Goal: Information Seeking & Learning: Learn about a topic

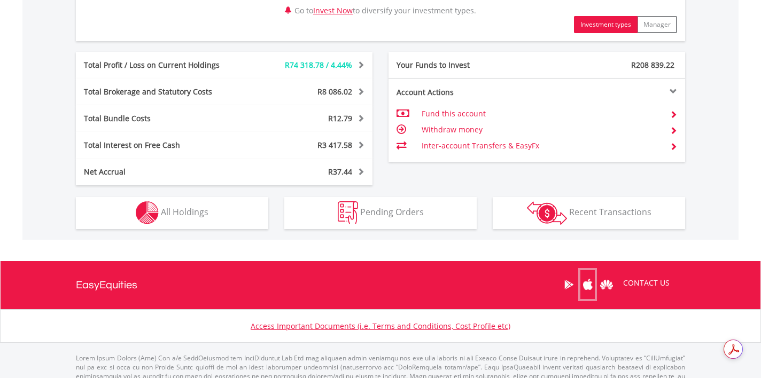
scroll to position [611, 0]
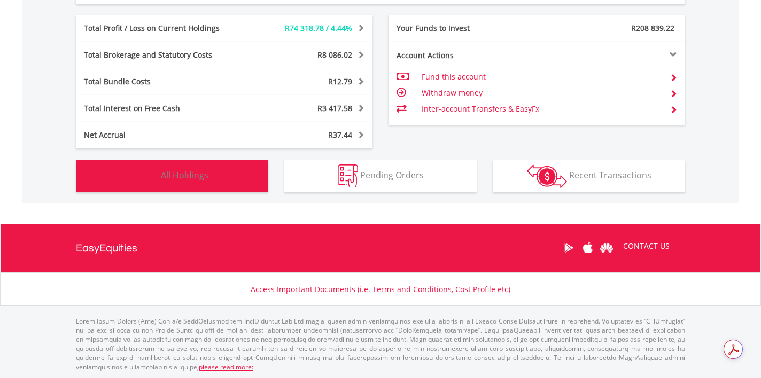
click at [192, 175] on span "All Holdings" at bounding box center [185, 175] width 48 height 12
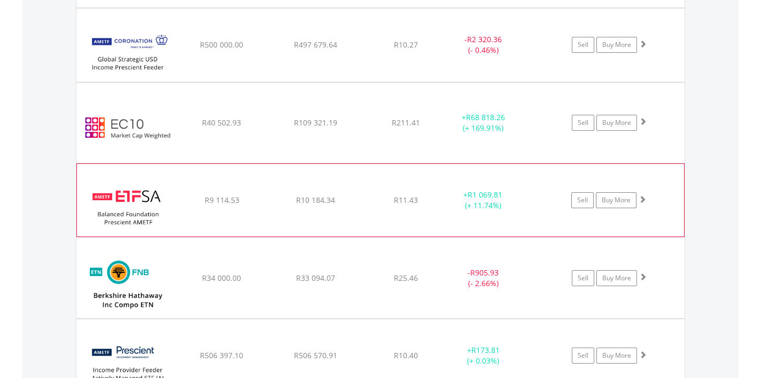
scroll to position [1109, 0]
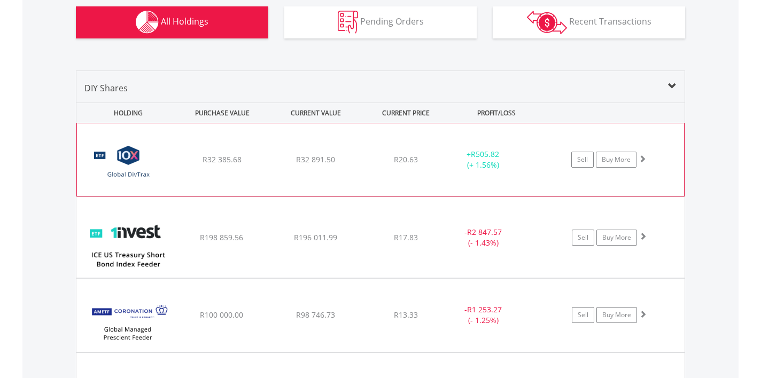
scroll to position [767, 0]
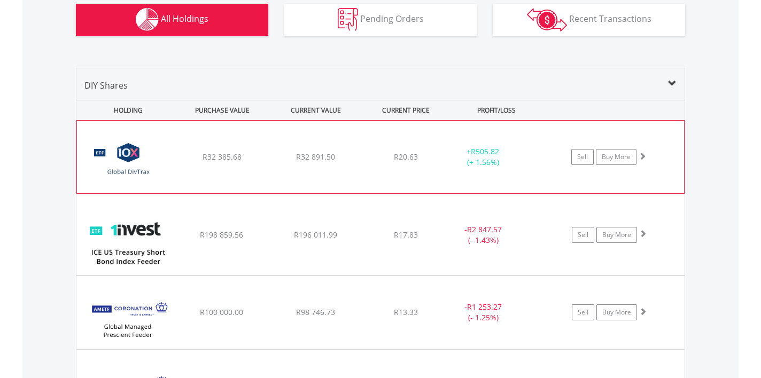
click at [262, 161] on div "R32 385.68" at bounding box center [221, 157] width 91 height 11
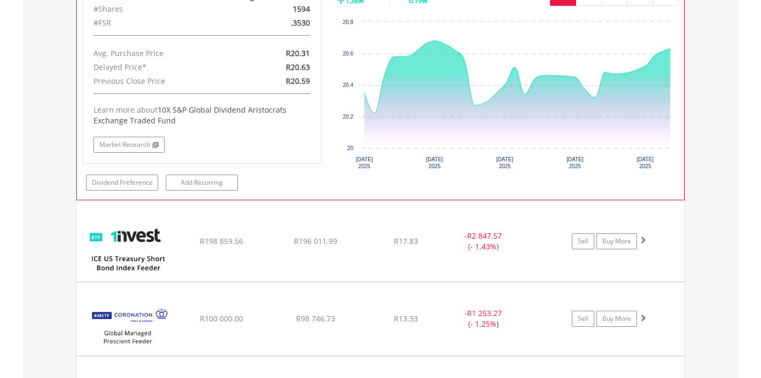
scroll to position [1024, 0]
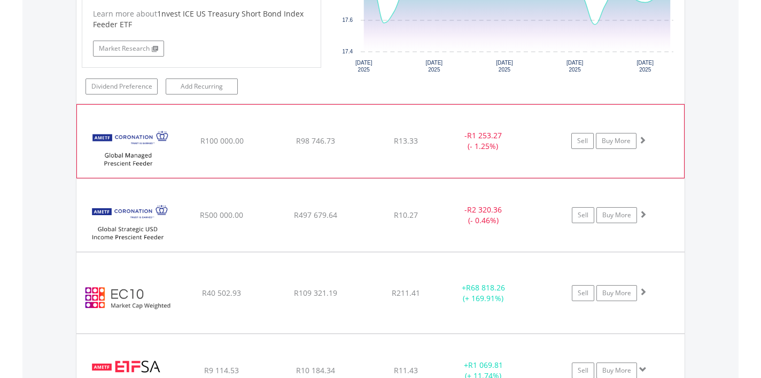
scroll to position [1398, 0]
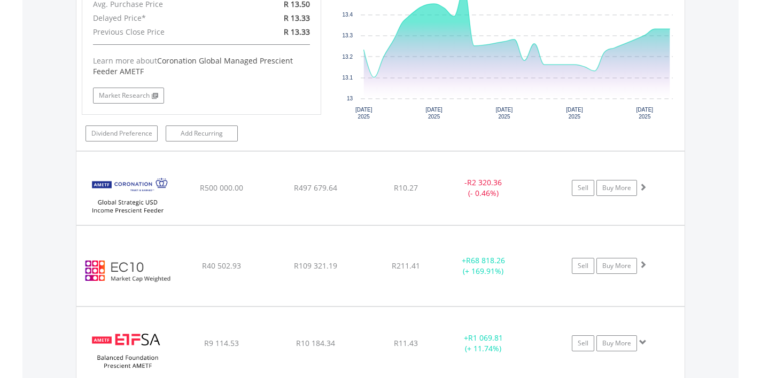
scroll to position [1659, 0]
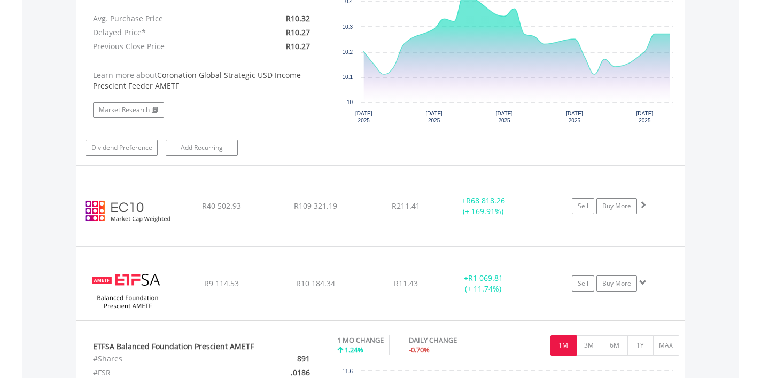
scroll to position [1961, 0]
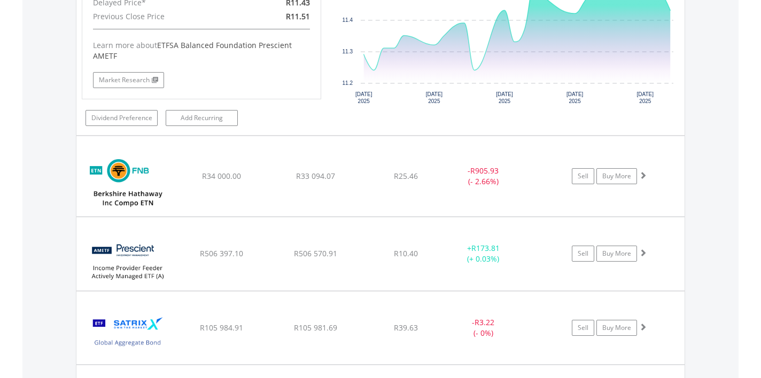
scroll to position [2901, 0]
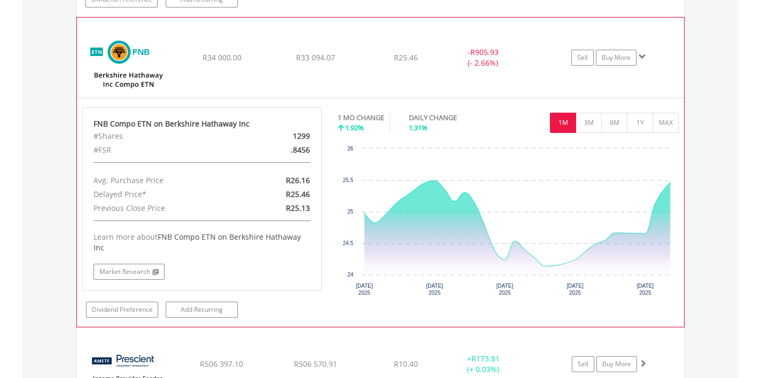
scroll to position [3013, 0]
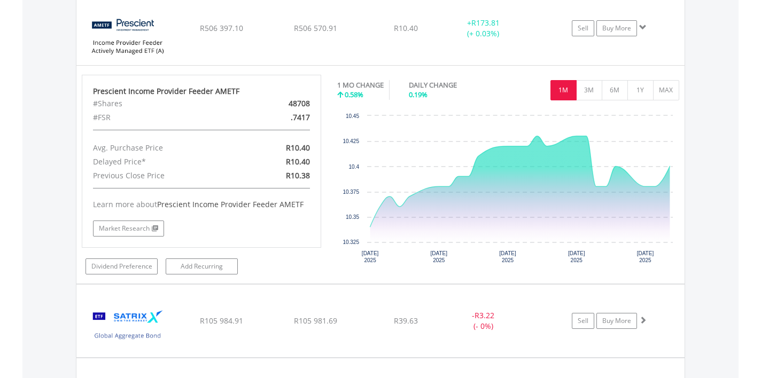
scroll to position [3348, 0]
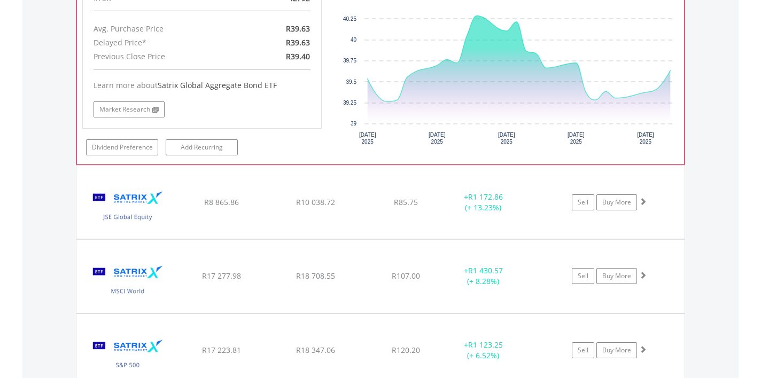
scroll to position [3764, 0]
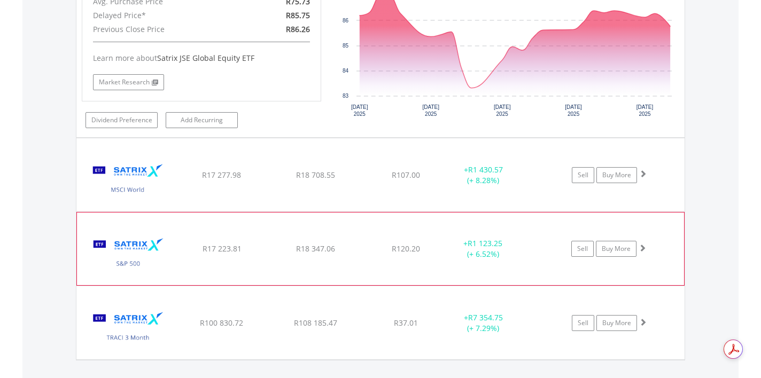
scroll to position [4080, 0]
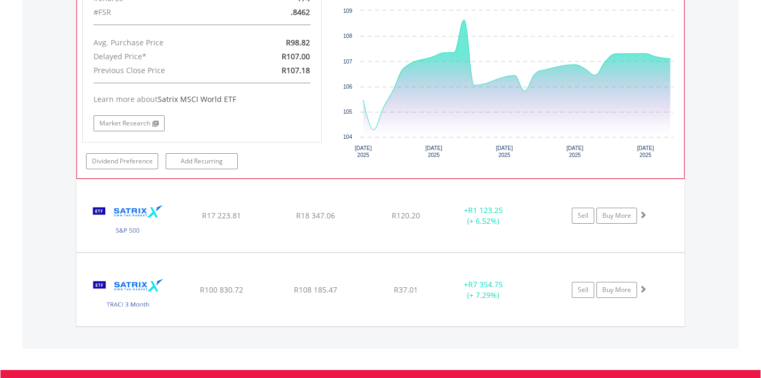
scroll to position [4332, 0]
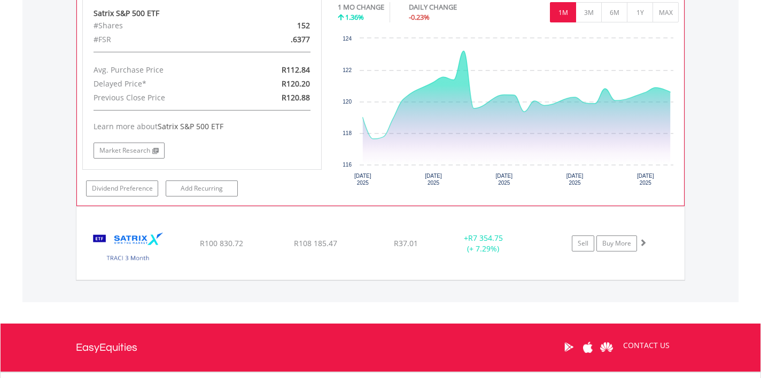
scroll to position [4598, 0]
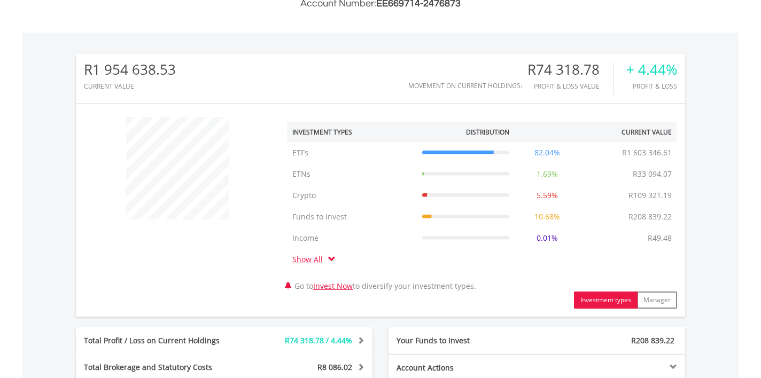
scroll to position [0, 0]
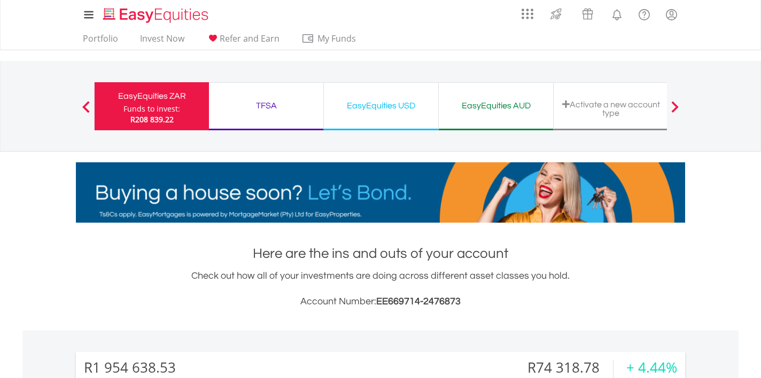
click at [270, 106] on div "TFSA" at bounding box center [265, 105] width 101 height 15
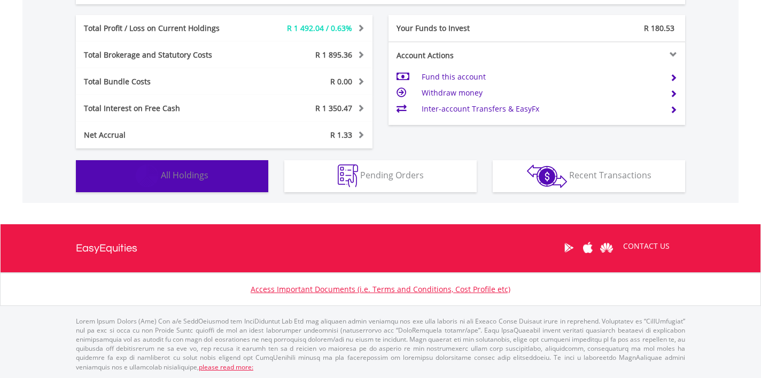
scroll to position [103, 203]
click at [246, 182] on button "Holdings All Holdings" at bounding box center [172, 176] width 192 height 32
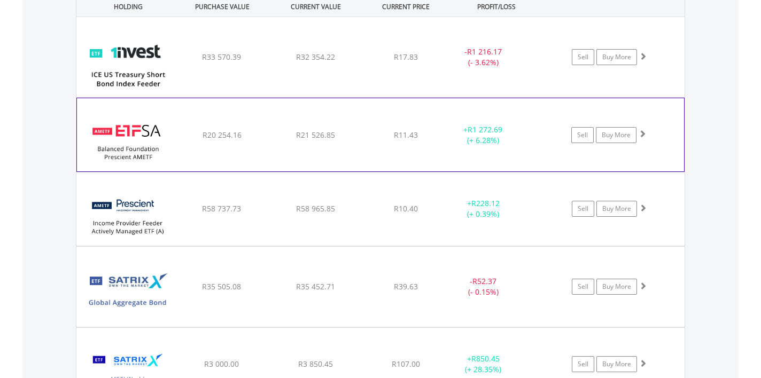
scroll to position [850, 0]
click at [264, 96] on div "﻿ ETFSA Balanced Foundation Prescient AMETF R20 254.16 R21 526.85 R11.43 + R1 2…" at bounding box center [380, 56] width 608 height 80
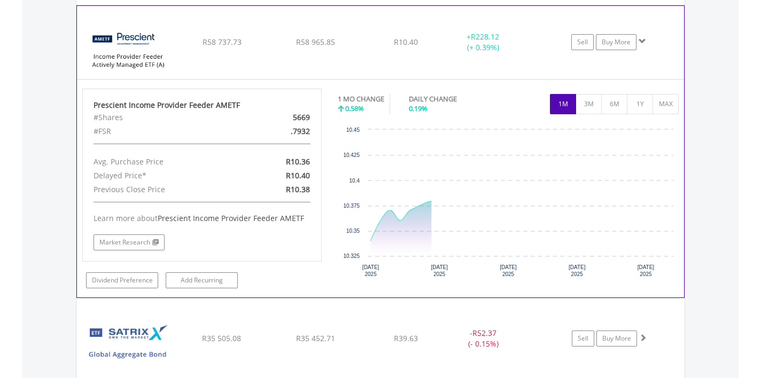
scroll to position [1246, 0]
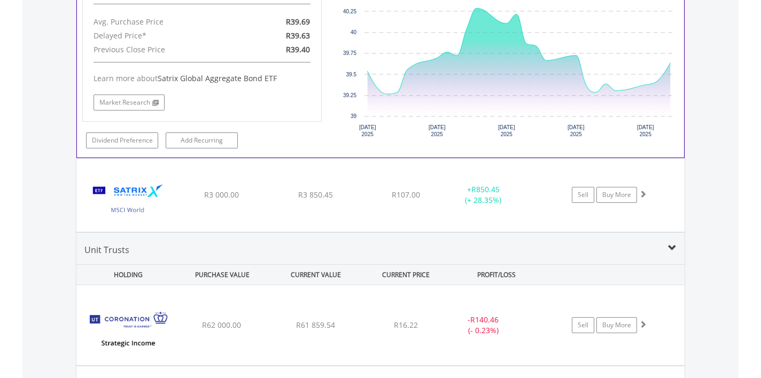
scroll to position [1688, 0]
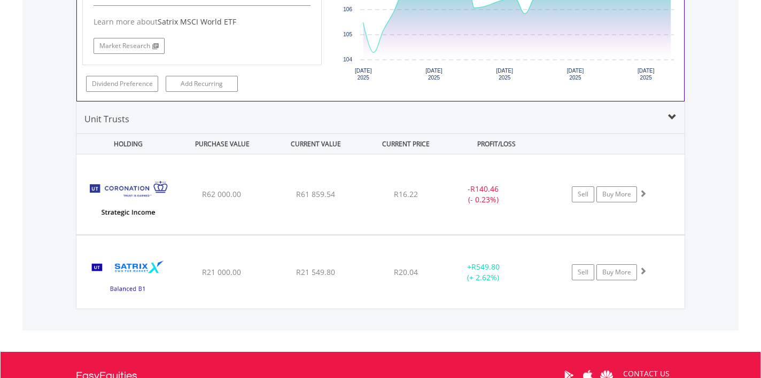
scroll to position [2038, 0]
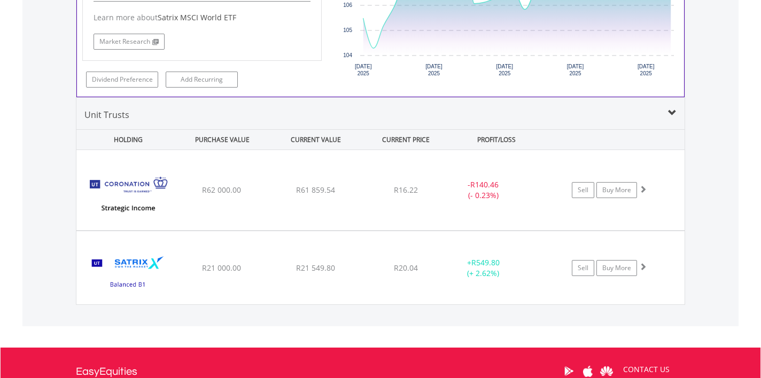
click at [256, 195] on div "﻿ Coronation Strategic Income Fund R62 000.00 R61 859.54 R16.22 - R140.46 (- 0.…" at bounding box center [380, 190] width 608 height 80
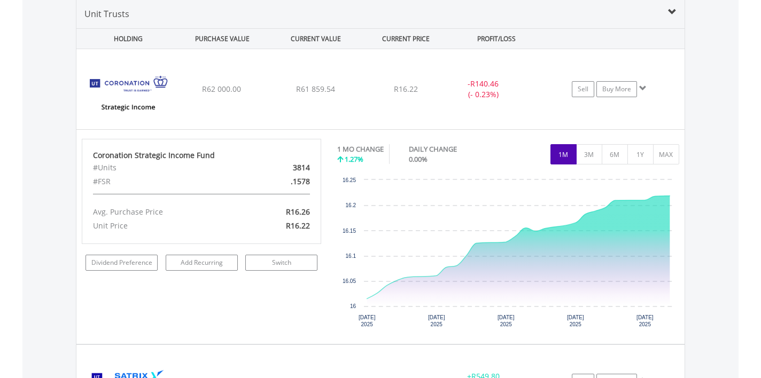
scroll to position [2138, 0]
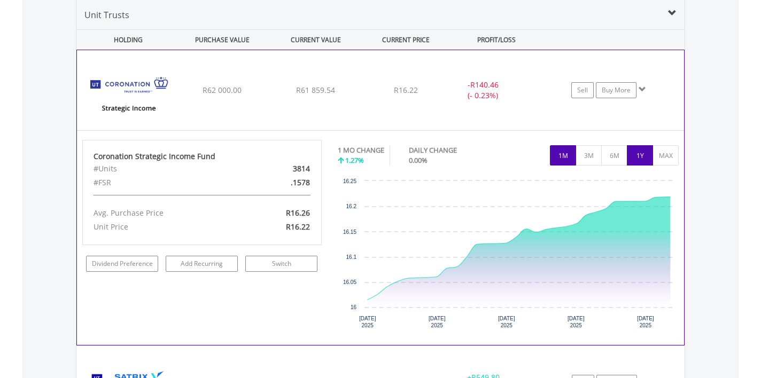
click at [641, 160] on button "1Y" at bounding box center [640, 155] width 26 height 20
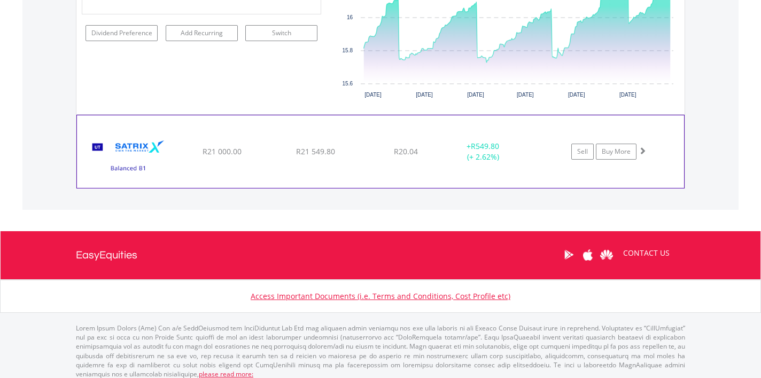
scroll to position [2376, 0]
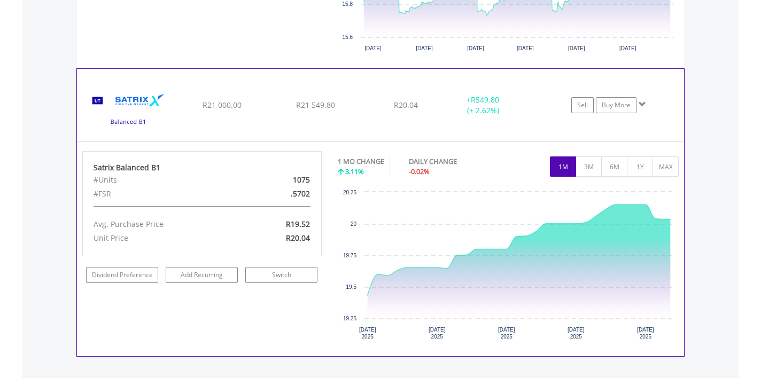
scroll to position [2423, 0]
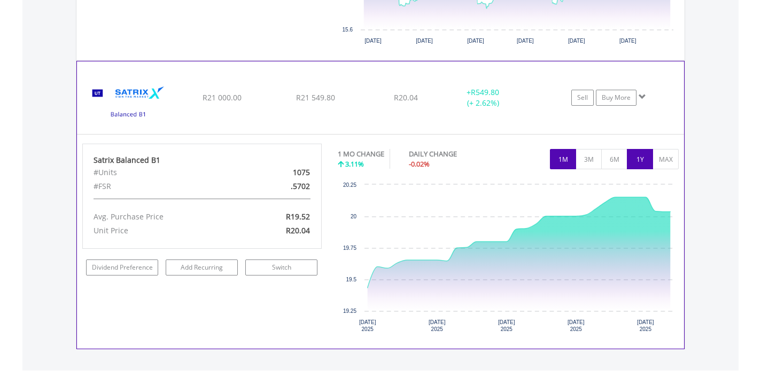
click at [640, 162] on button "1Y" at bounding box center [640, 159] width 26 height 20
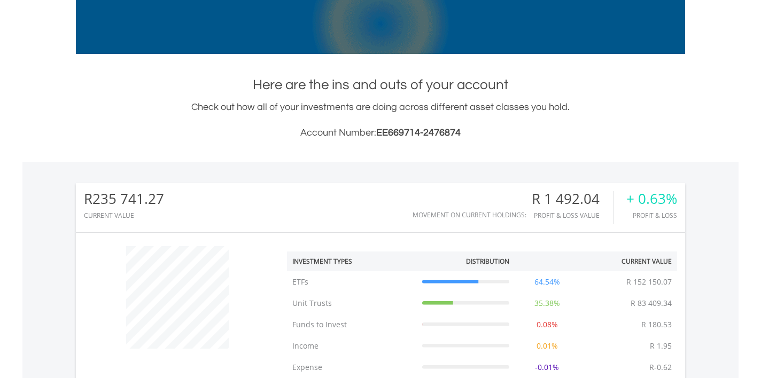
scroll to position [0, 0]
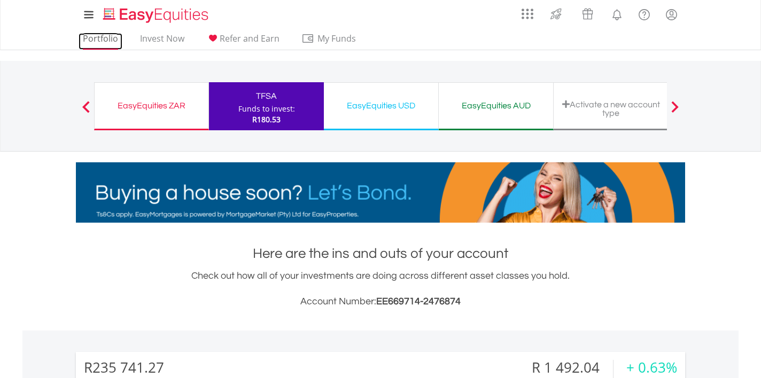
click at [97, 37] on link "Portfolio" at bounding box center [101, 41] width 44 height 17
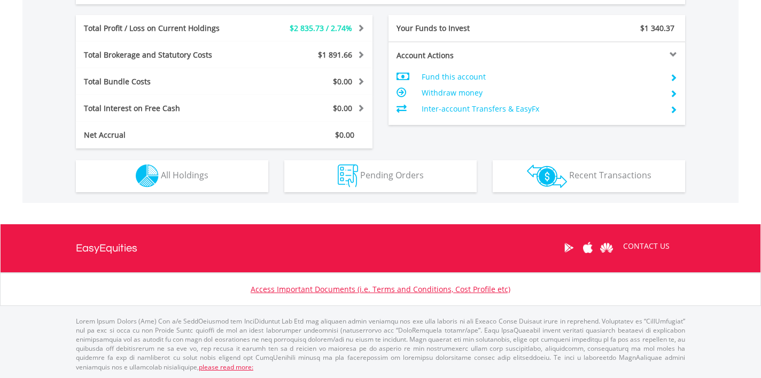
scroll to position [103, 203]
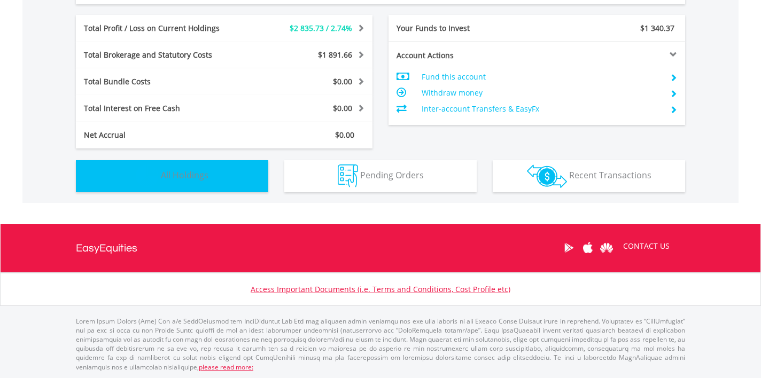
click at [222, 181] on button "Holdings All Holdings" at bounding box center [172, 176] width 192 height 32
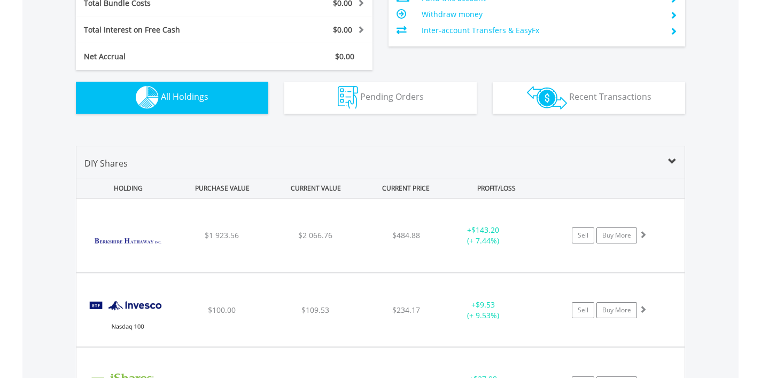
scroll to position [644, 0]
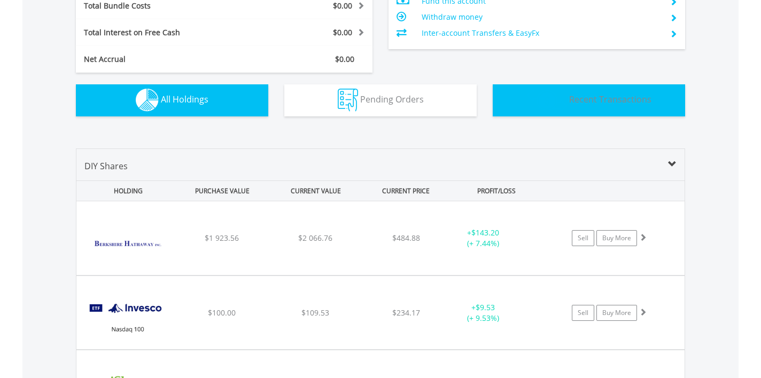
click at [584, 98] on span "Recent Transactions" at bounding box center [610, 99] width 82 height 12
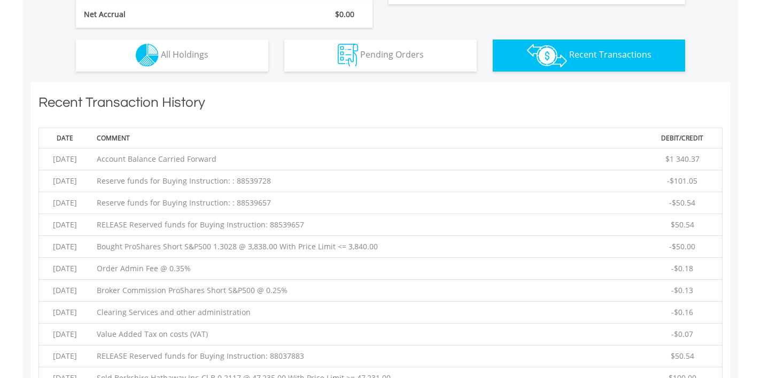
scroll to position [683, 0]
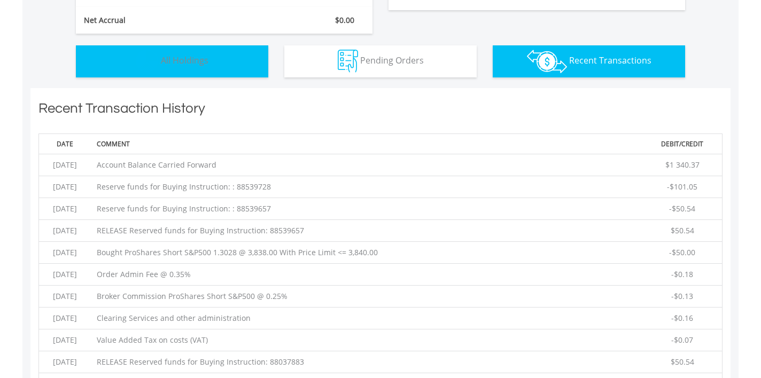
click at [171, 60] on span "All Holdings" at bounding box center [185, 60] width 48 height 12
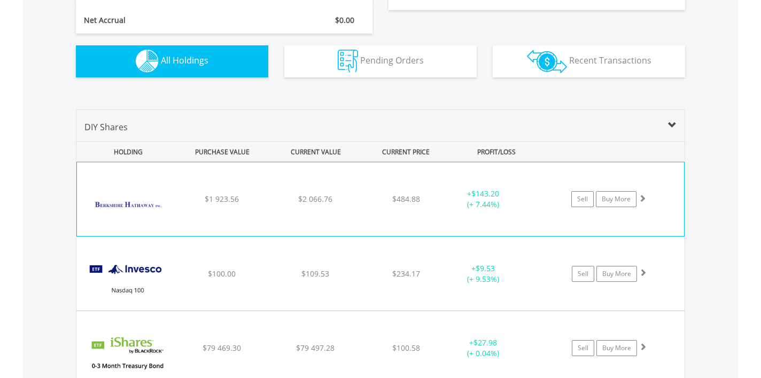
click at [304, 192] on div "﻿ Berkshire Hathaway Inc-Cl B $1 923.56 $2 066.76 $484.88 + $143.20 (+ 7.44%) S…" at bounding box center [380, 199] width 607 height 74
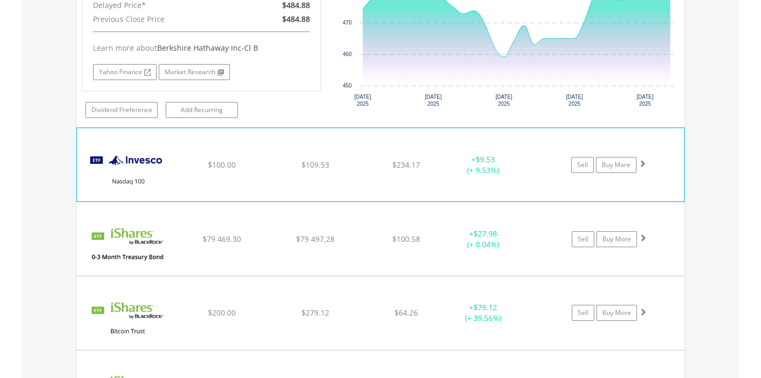
scroll to position [1006, 0]
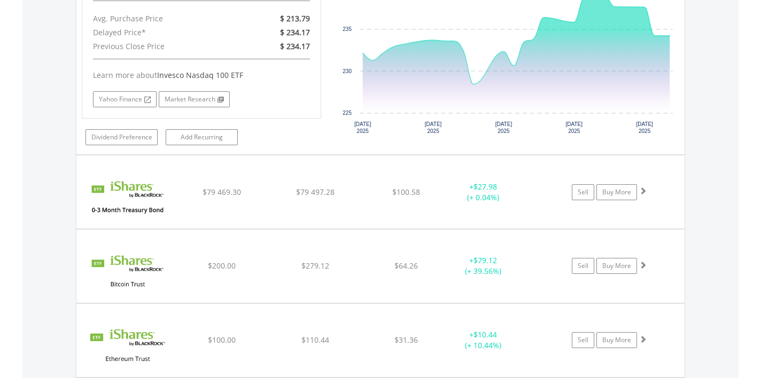
scroll to position [1278, 0]
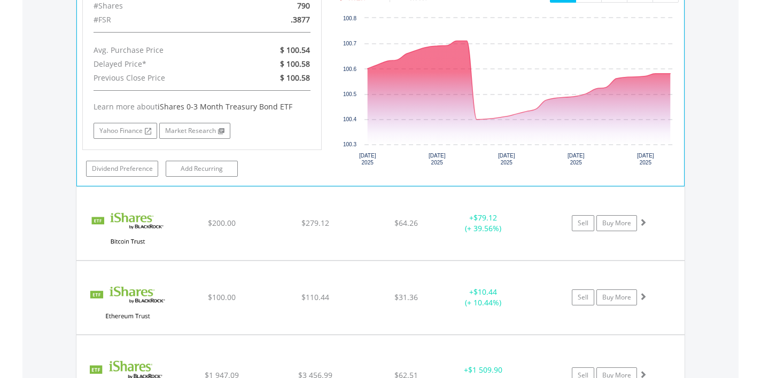
scroll to position [1553, 0]
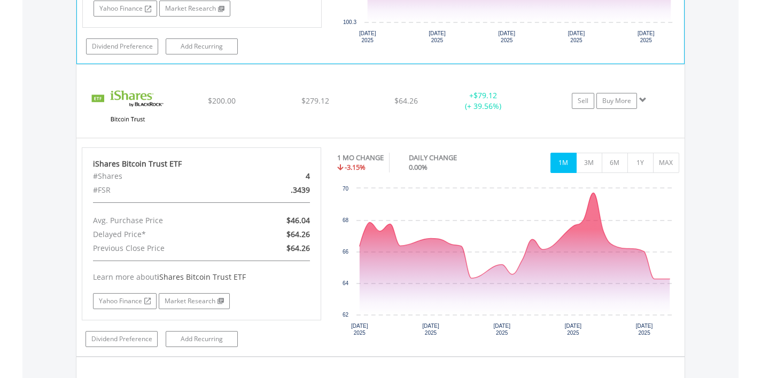
scroll to position [1659, 0]
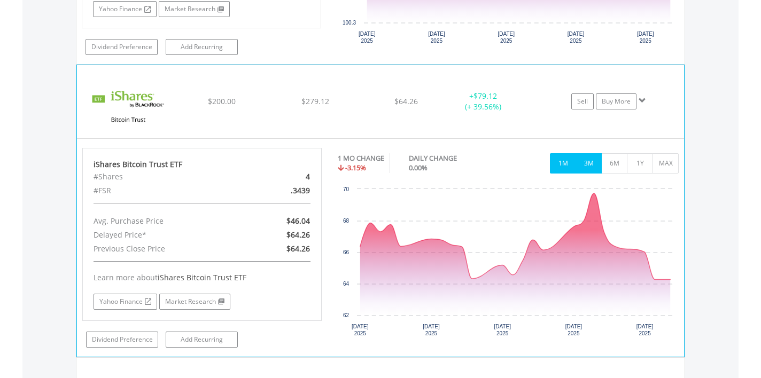
click at [589, 166] on button "3M" at bounding box center [588, 163] width 26 height 20
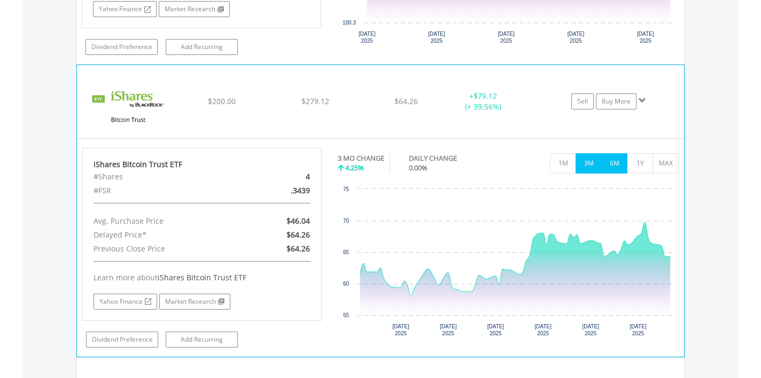
click at [612, 163] on button "6M" at bounding box center [614, 163] width 26 height 20
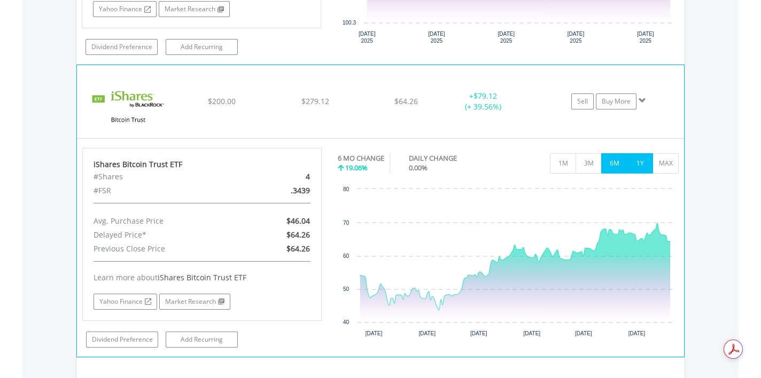
click at [639, 163] on button "1Y" at bounding box center [640, 163] width 26 height 20
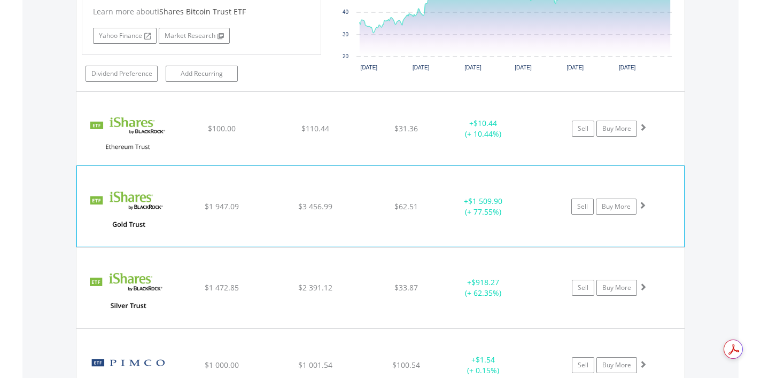
scroll to position [1915, 0]
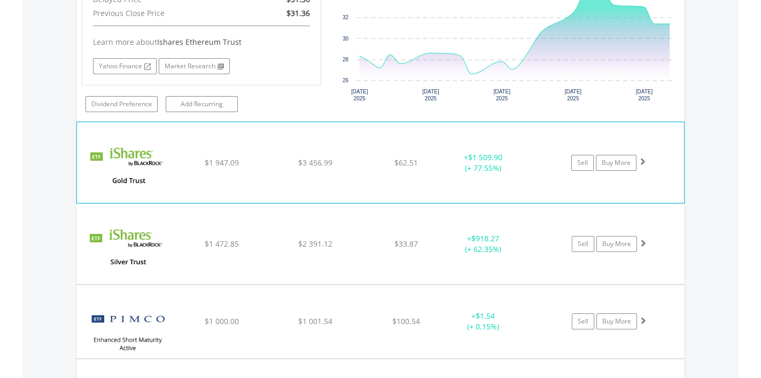
scroll to position [2188, 0]
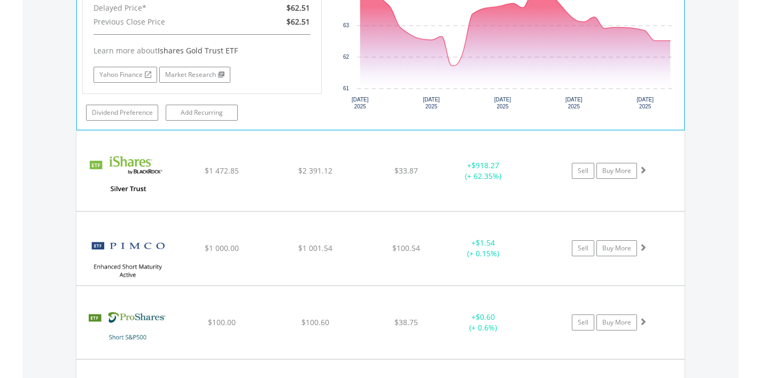
scroll to position [2482, 0]
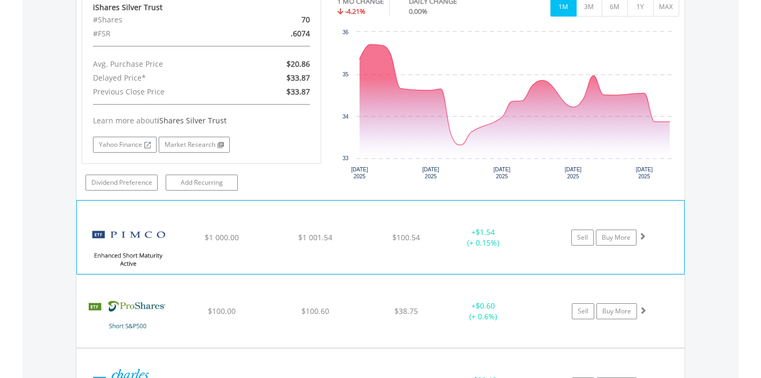
scroll to position [2708, 0]
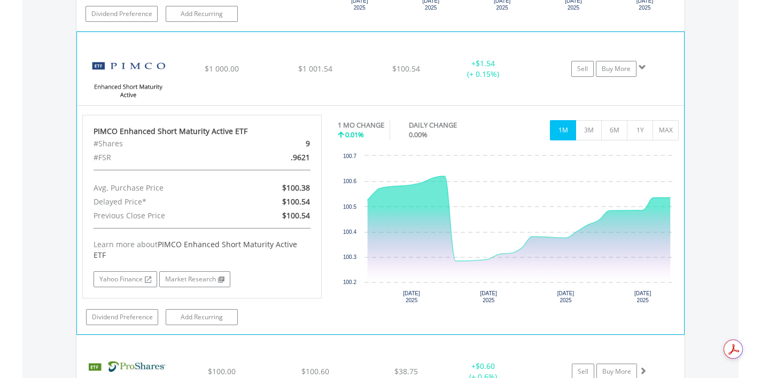
scroll to position [2880, 0]
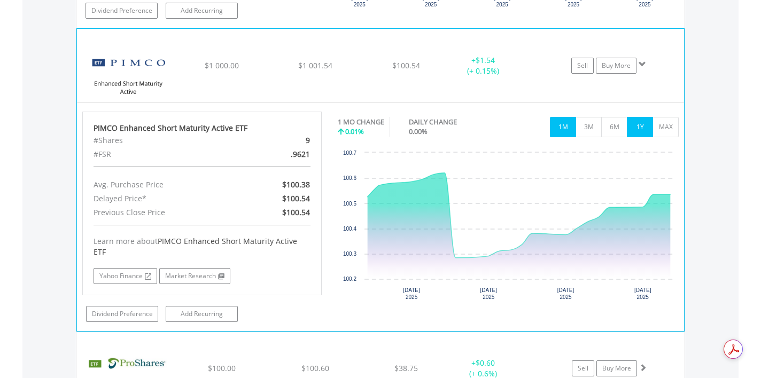
click at [637, 127] on button "1Y" at bounding box center [640, 127] width 26 height 20
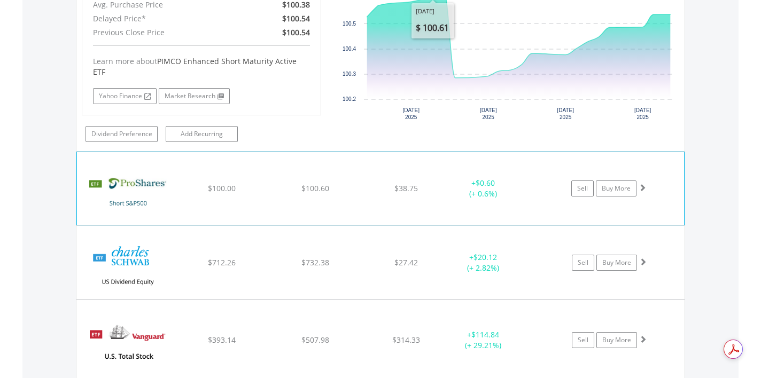
scroll to position [3061, 0]
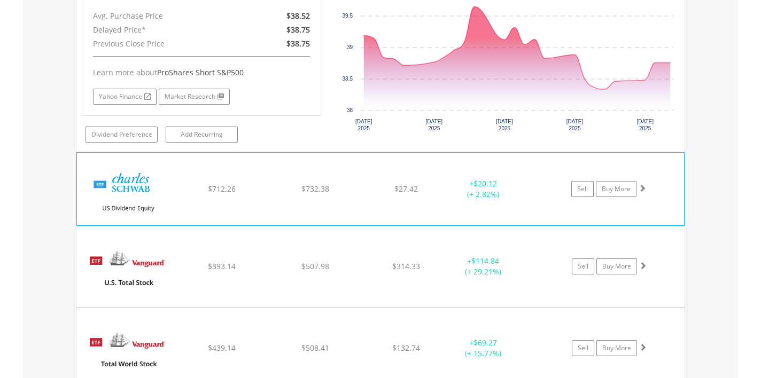
scroll to position [3361, 0]
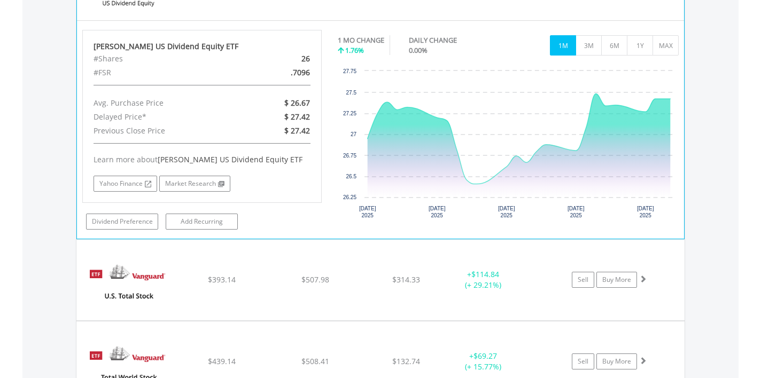
scroll to position [3558, 0]
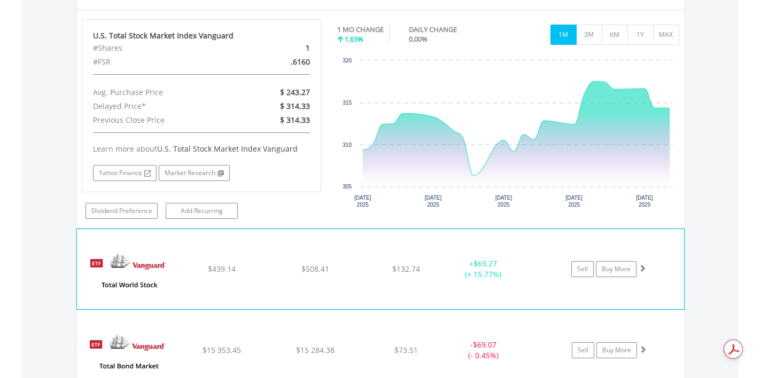
scroll to position [3869, 0]
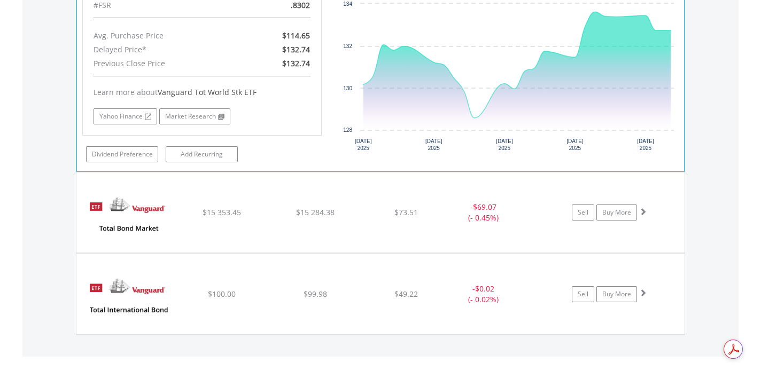
scroll to position [4245, 0]
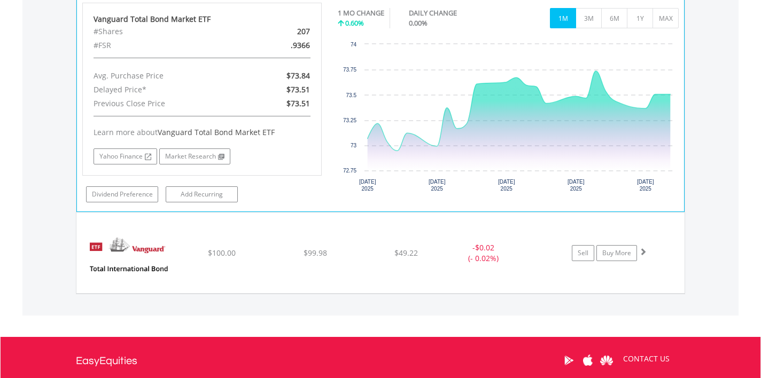
scroll to position [4486, 0]
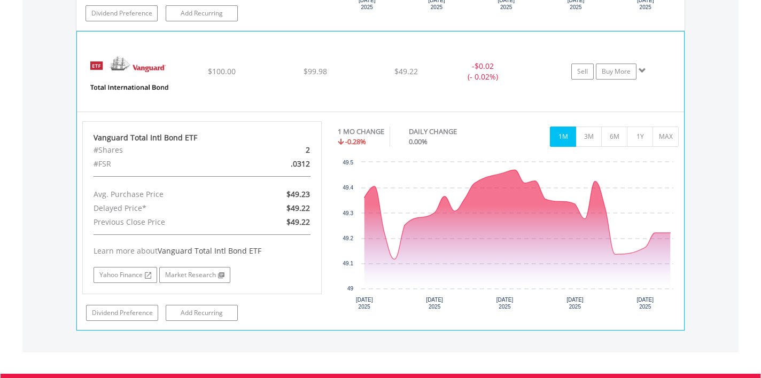
scroll to position [4661, 0]
